Goal: Task Accomplishment & Management: Manage account settings

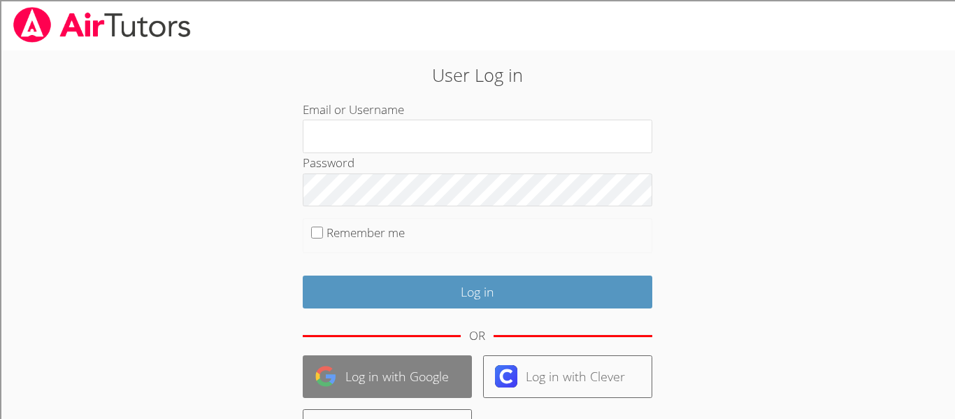
click at [387, 361] on link "Log in with Google" at bounding box center [387, 376] width 169 height 43
